Goal: Obtain resource: Download file/media

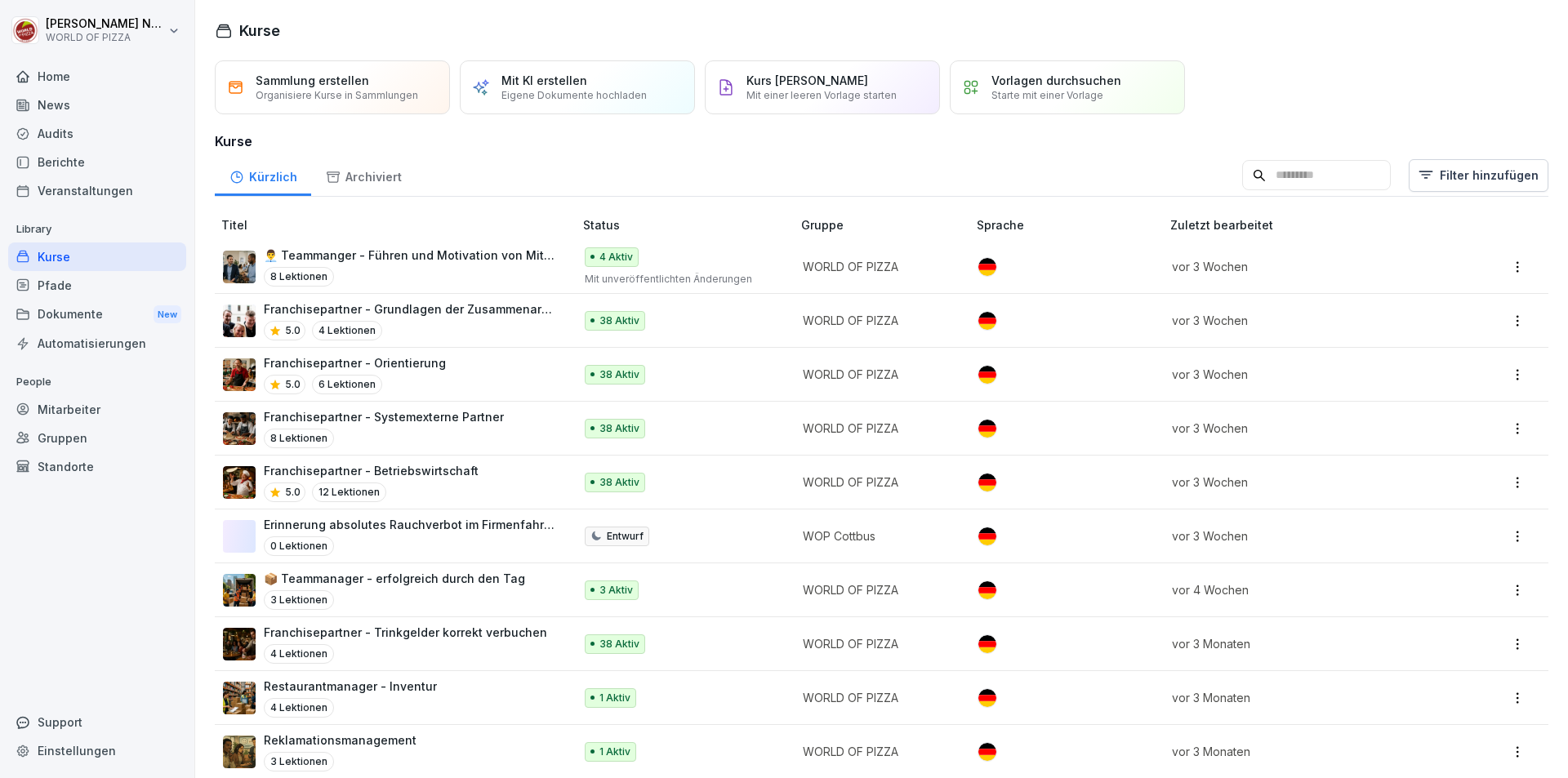
click at [104, 314] on div "Dokumente New" at bounding box center [98, 314] width 178 height 30
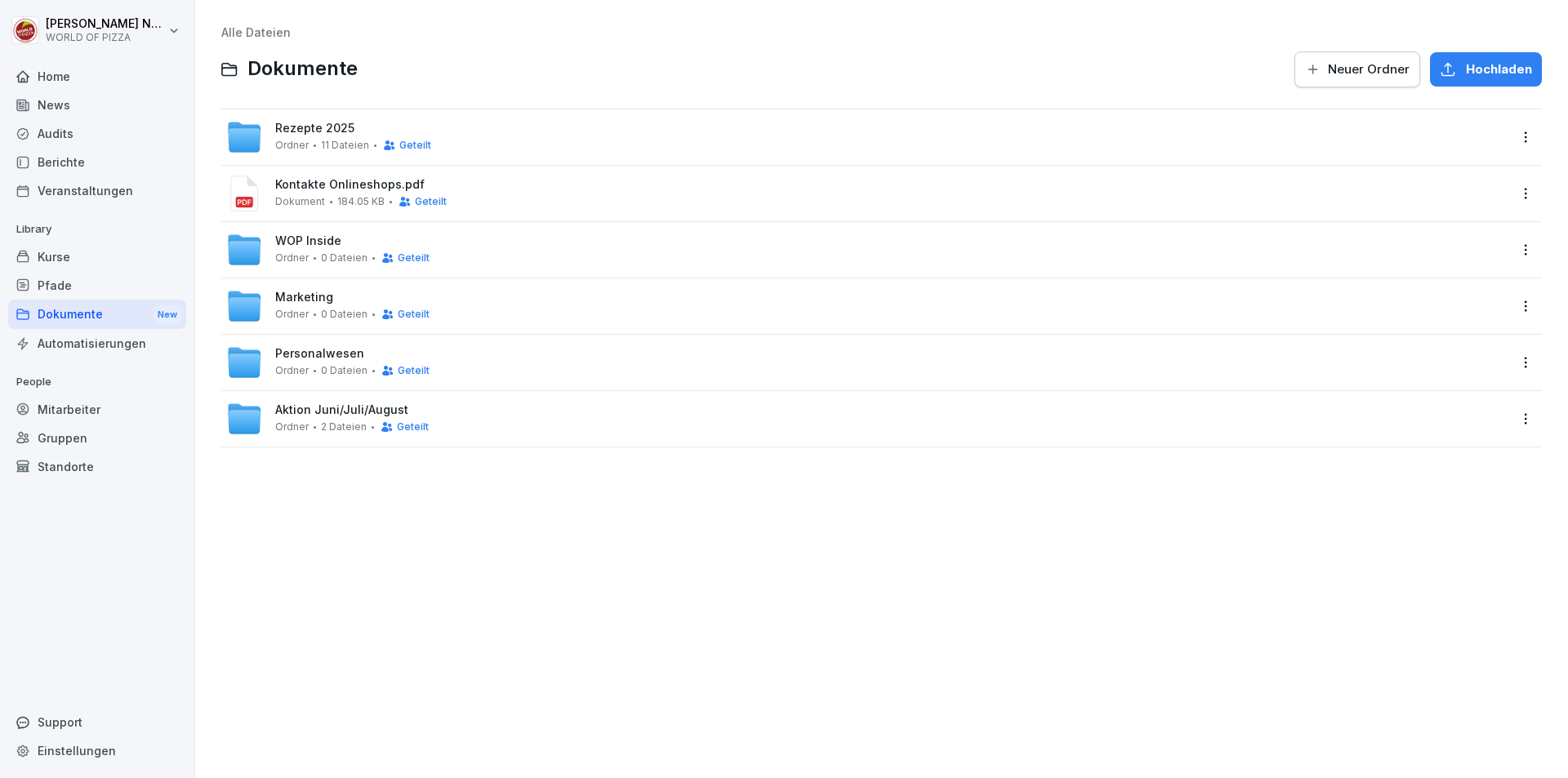
click at [308, 303] on span "Marketing" at bounding box center [304, 297] width 58 height 14
click at [336, 422] on span "2 Dateien" at bounding box center [344, 427] width 45 height 11
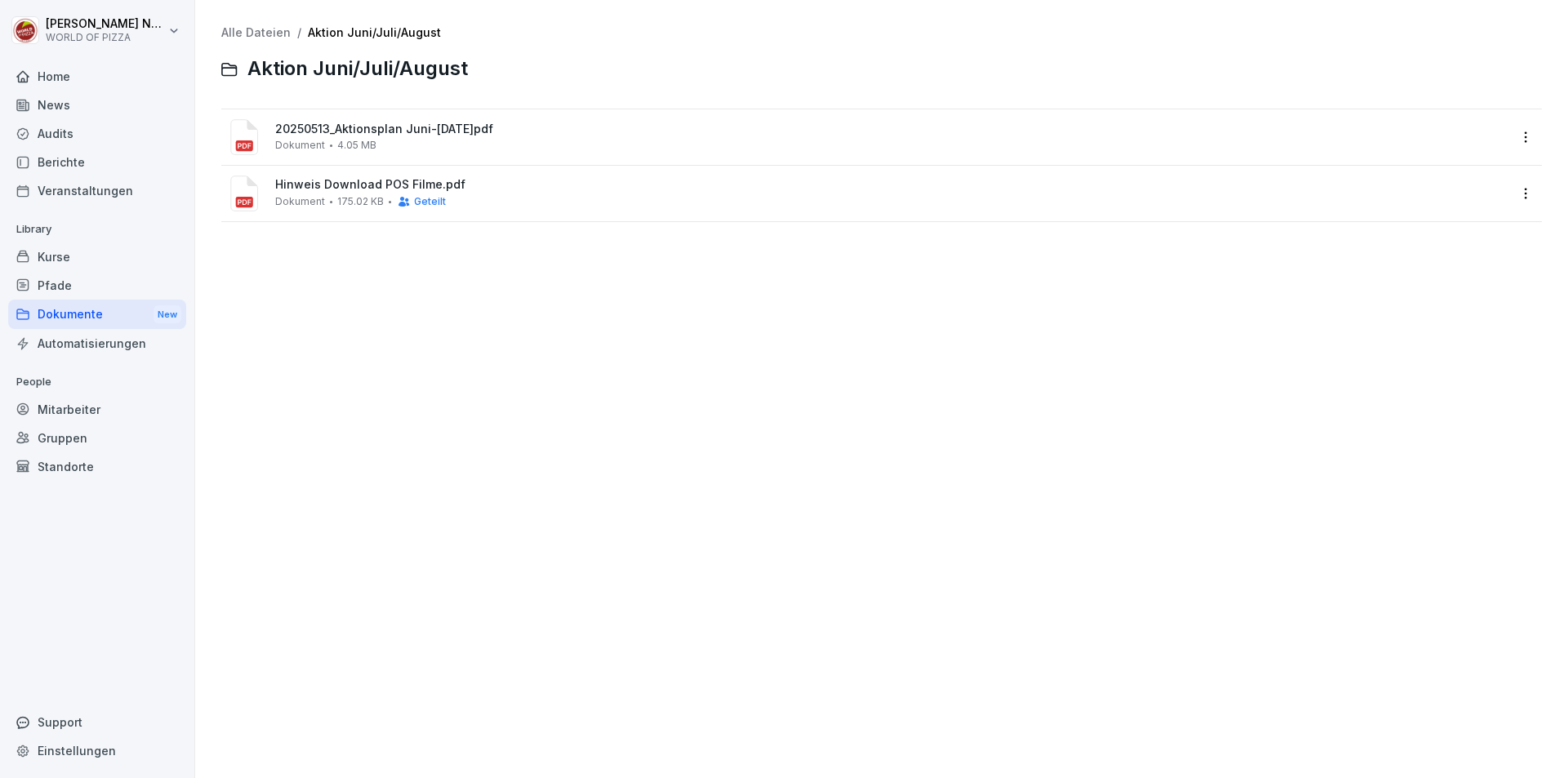
click at [438, 139] on div "20250513_Aktionsplan Juni-[DATE]pdf Dokument 4.05 MB" at bounding box center [891, 136] width 1232 height 28
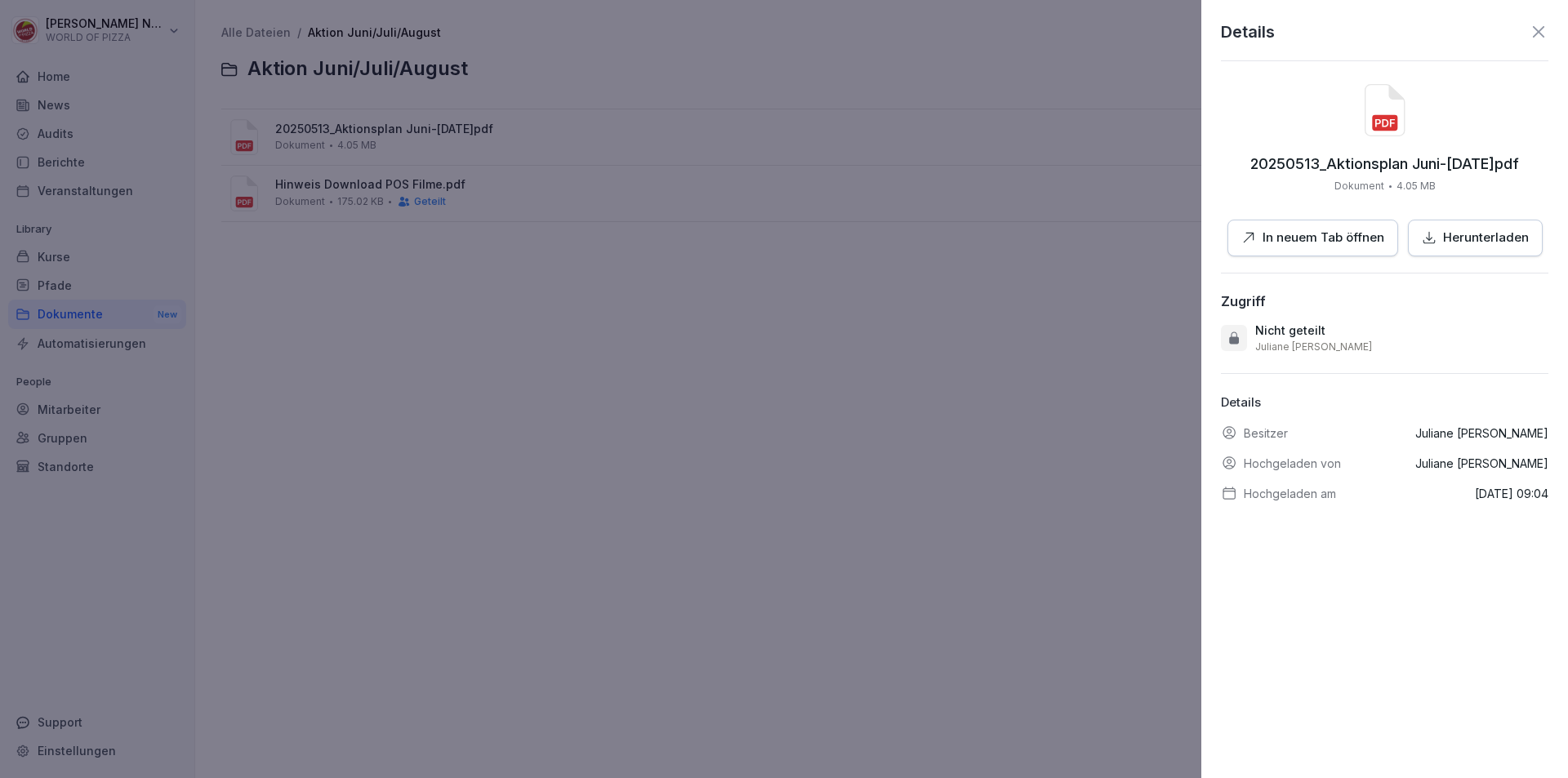
click at [1529, 33] on icon at bounding box center [1538, 32] width 20 height 20
